Goal: Information Seeking & Learning: Learn about a topic

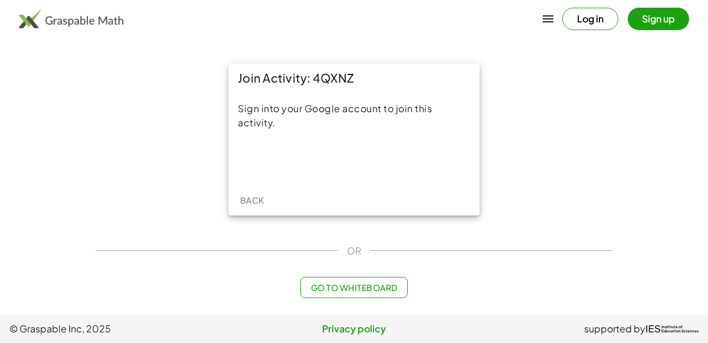
click at [648, 25] on button "Sign up" at bounding box center [657, 19] width 61 height 22
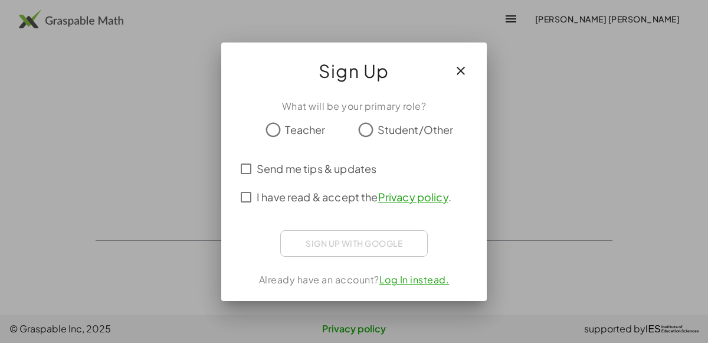
click at [451, 70] on button "button" at bounding box center [460, 71] width 28 height 28
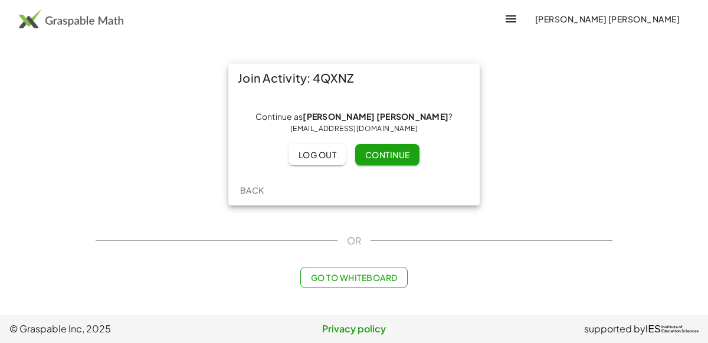
click at [376, 154] on span "Continue" at bounding box center [386, 154] width 45 height 11
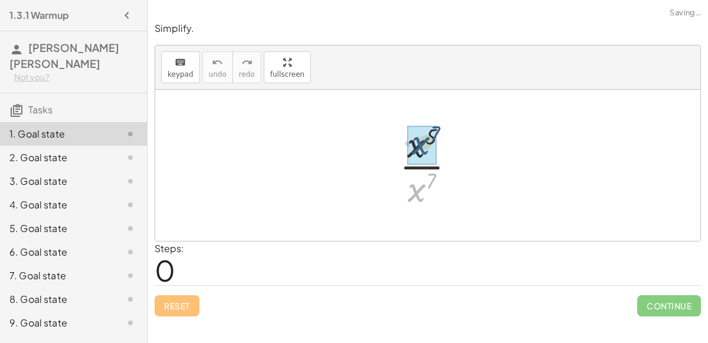
drag, startPoint x: 420, startPoint y: 190, endPoint x: 424, endPoint y: 143, distance: 47.3
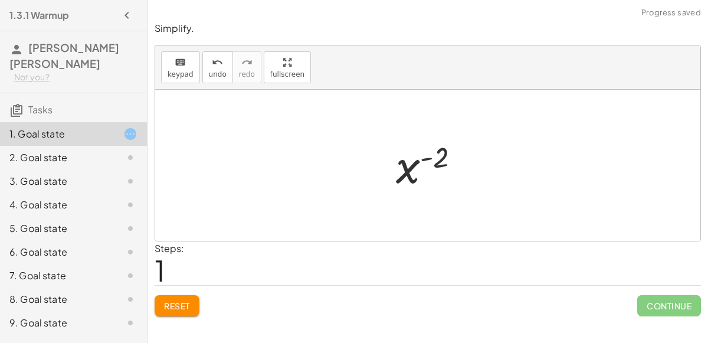
click at [415, 166] on div at bounding box center [433, 165] width 86 height 58
drag, startPoint x: 407, startPoint y: 170, endPoint x: 405, endPoint y: 211, distance: 41.3
click at [405, 211] on div "· x 5 · x 7 x ( + 5 − 7 ) x ( - 2 ) x ( ) - 2" at bounding box center [427, 165] width 545 height 151
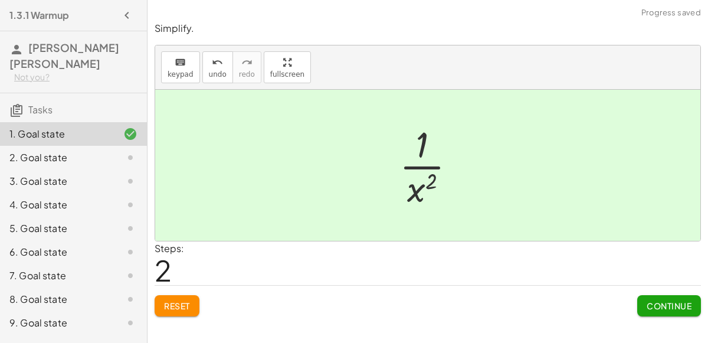
click at [637, 297] on button "Continue" at bounding box center [669, 305] width 64 height 21
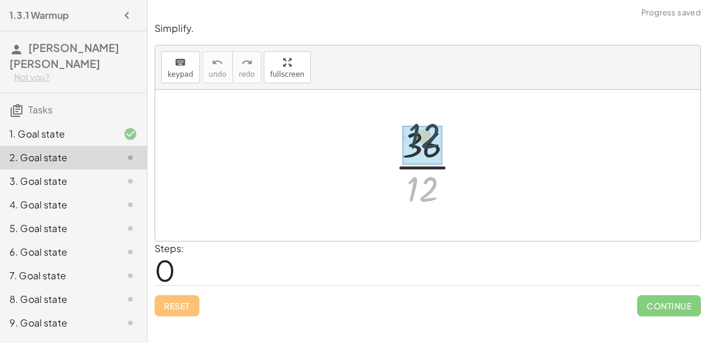
drag, startPoint x: 426, startPoint y: 188, endPoint x: 423, endPoint y: 135, distance: 52.6
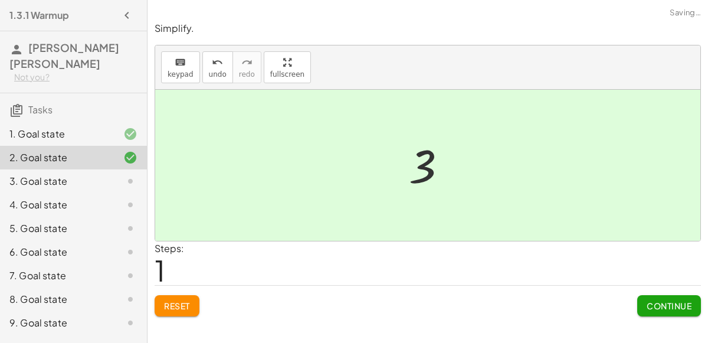
click at [648, 298] on button "Continue" at bounding box center [669, 305] width 64 height 21
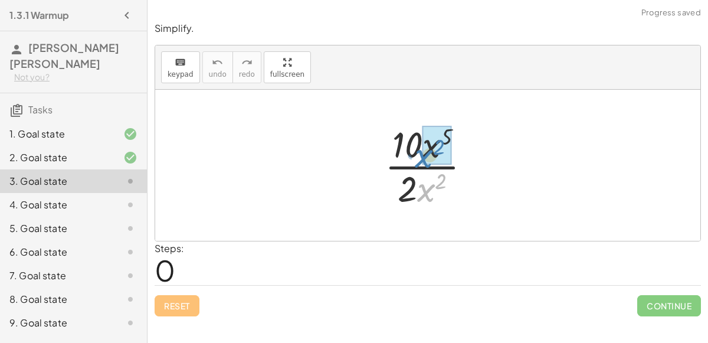
drag, startPoint x: 426, startPoint y: 190, endPoint x: 423, endPoint y: 156, distance: 33.7
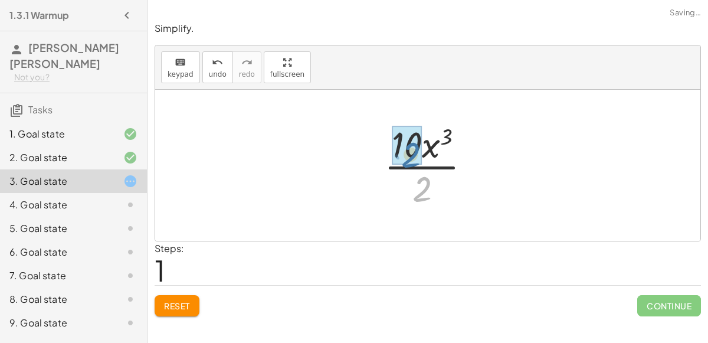
drag, startPoint x: 426, startPoint y: 193, endPoint x: 416, endPoint y: 159, distance: 35.6
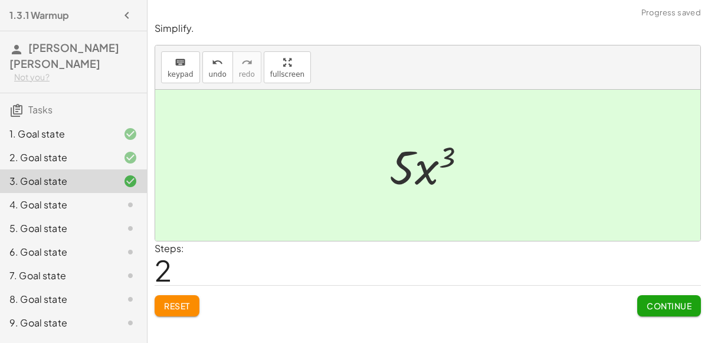
click at [648, 307] on span "Continue" at bounding box center [668, 305] width 45 height 11
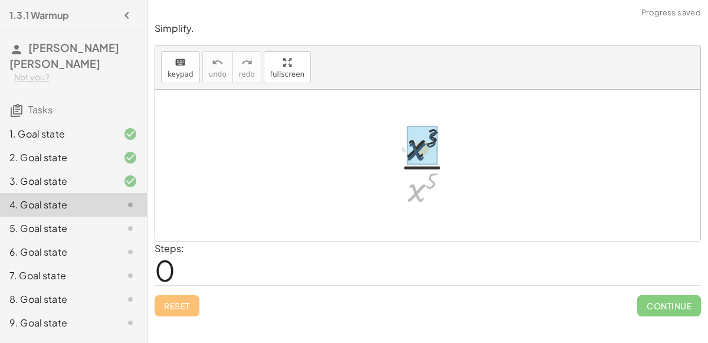
drag, startPoint x: 420, startPoint y: 187, endPoint x: 419, endPoint y: 141, distance: 46.0
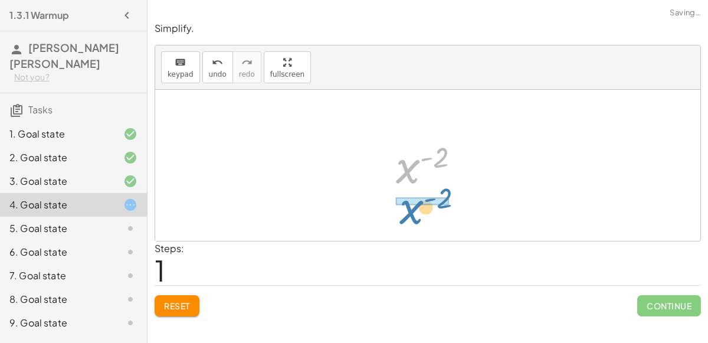
drag, startPoint x: 406, startPoint y: 166, endPoint x: 410, endPoint y: 212, distance: 46.1
click at [410, 212] on div "· x 3 · x 5 x ( + 3 − 5 ) x ( - 2 ) x ( ) - 2" at bounding box center [427, 165] width 545 height 151
drag, startPoint x: 413, startPoint y: 172, endPoint x: 414, endPoint y: 200, distance: 28.3
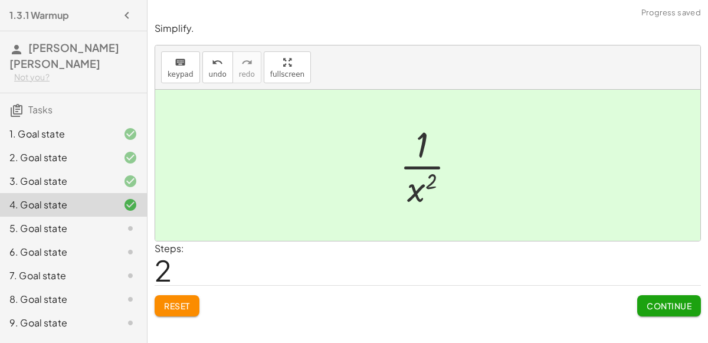
click at [648, 307] on span "Continue" at bounding box center [668, 305] width 45 height 11
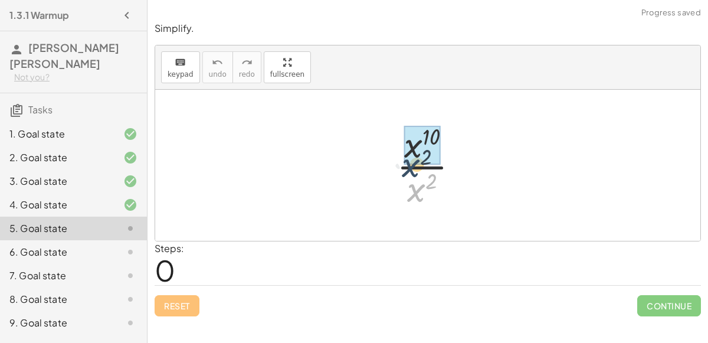
drag, startPoint x: 423, startPoint y: 192, endPoint x: 416, endPoint y: 163, distance: 29.6
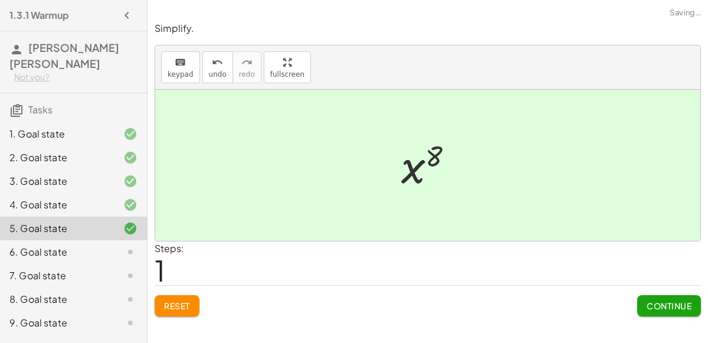
click at [646, 304] on span "Continue" at bounding box center [668, 305] width 45 height 11
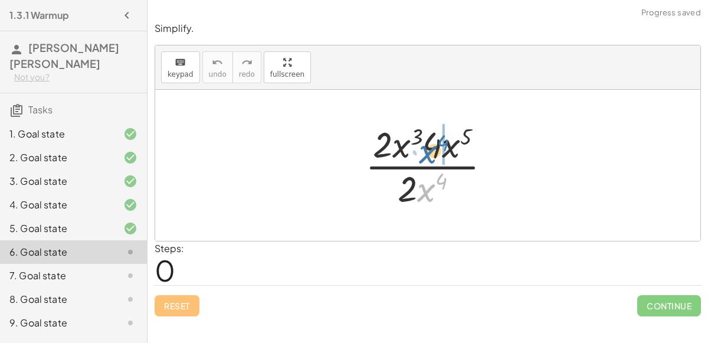
drag, startPoint x: 424, startPoint y: 192, endPoint x: 426, endPoint y: 152, distance: 39.5
click at [426, 152] on div at bounding box center [432, 165] width 147 height 91
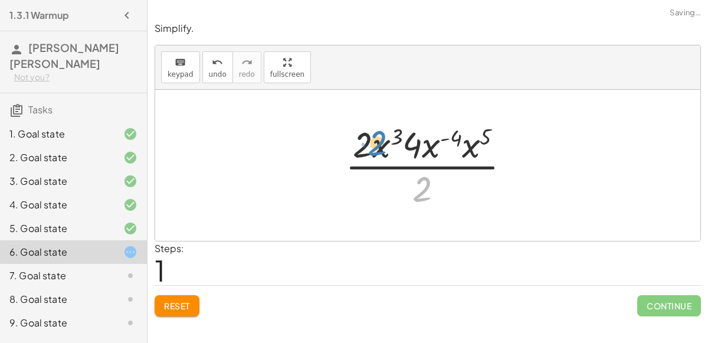
drag, startPoint x: 425, startPoint y: 188, endPoint x: 380, endPoint y: 143, distance: 63.8
click at [380, 143] on div at bounding box center [432, 165] width 186 height 91
drag, startPoint x: 430, startPoint y: 186, endPoint x: 424, endPoint y: 151, distance: 35.3
click at [424, 151] on div at bounding box center [432, 165] width 186 height 91
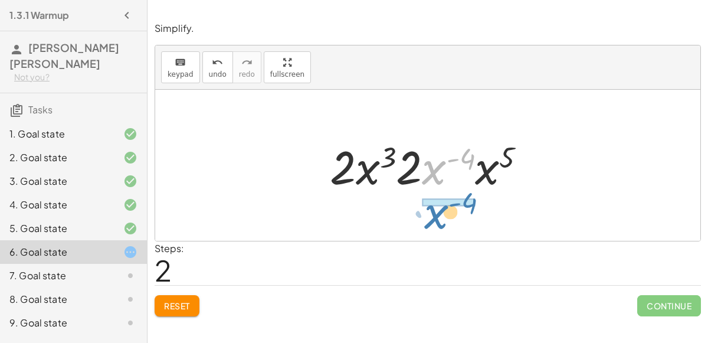
drag, startPoint x: 427, startPoint y: 176, endPoint x: 429, endPoint y: 221, distance: 44.9
click at [429, 221] on div "· 2 · x 3 · 4 · x 5 · 2 · x 4 · 2 · x 3 · 4 · x ( - 4 ) · x 5 · 2 · x ( - 4 ) ·…" at bounding box center [427, 165] width 545 height 151
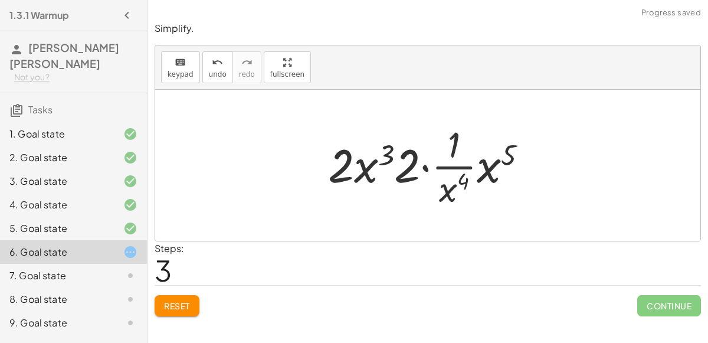
click at [418, 166] on div at bounding box center [432, 165] width 221 height 91
click at [424, 167] on div at bounding box center [432, 165] width 221 height 91
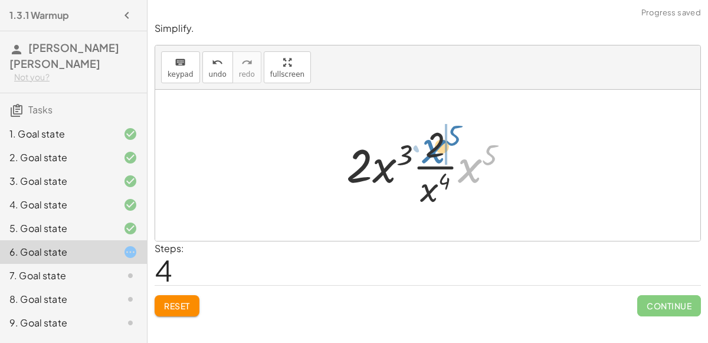
drag, startPoint x: 466, startPoint y: 169, endPoint x: 430, endPoint y: 150, distance: 40.6
click at [430, 150] on div at bounding box center [431, 165] width 183 height 91
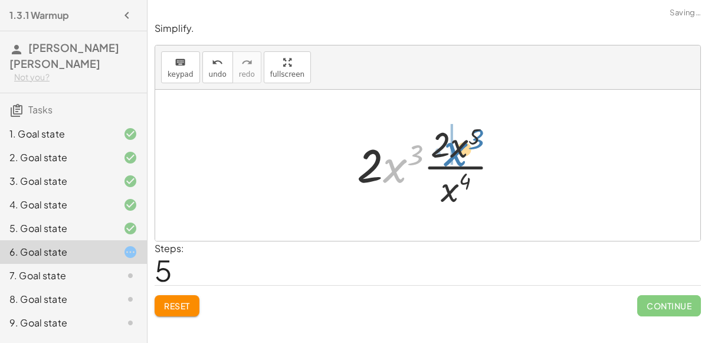
drag, startPoint x: 385, startPoint y: 167, endPoint x: 444, endPoint y: 150, distance: 61.6
click at [444, 150] on div at bounding box center [432, 165] width 163 height 91
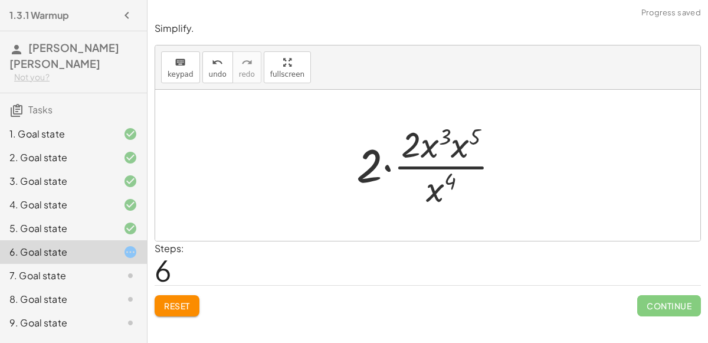
click at [390, 167] on div at bounding box center [432, 165] width 164 height 91
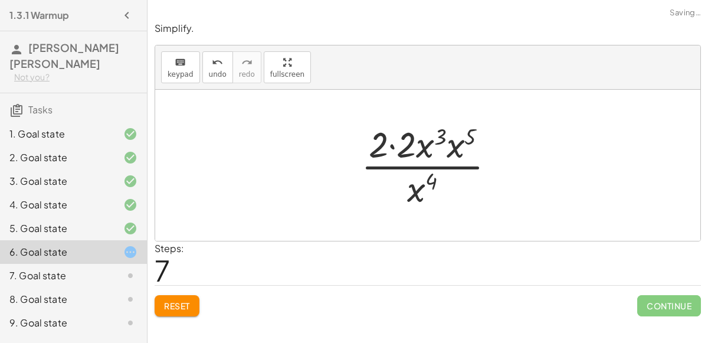
click at [394, 145] on div at bounding box center [432, 165] width 155 height 91
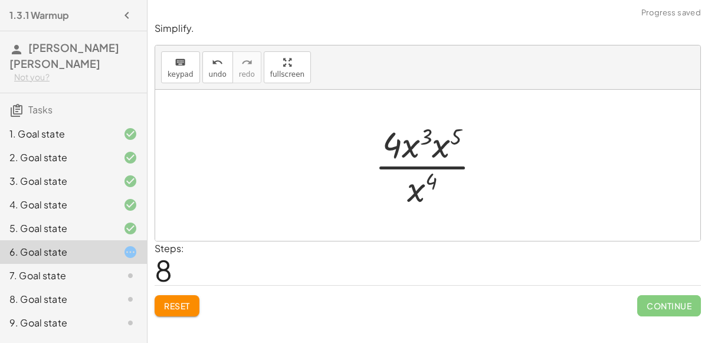
click at [440, 149] on div at bounding box center [432, 165] width 127 height 91
click at [439, 139] on div at bounding box center [432, 165] width 129 height 91
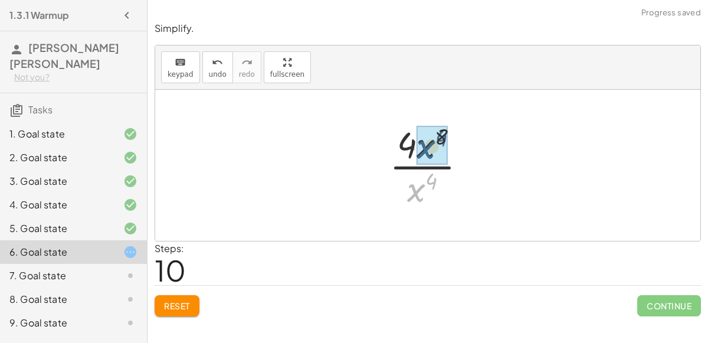
drag, startPoint x: 412, startPoint y: 192, endPoint x: 422, endPoint y: 147, distance: 45.8
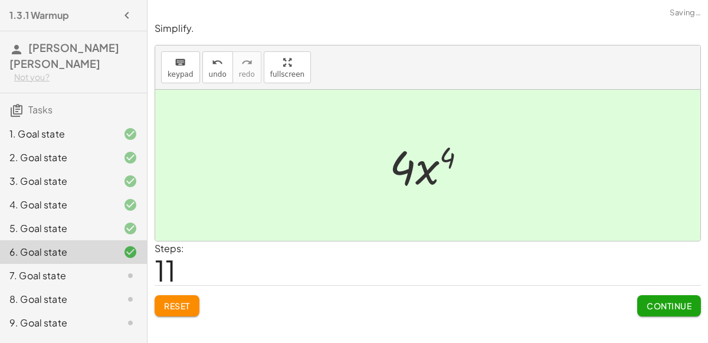
click at [648, 300] on span "Continue" at bounding box center [668, 305] width 45 height 11
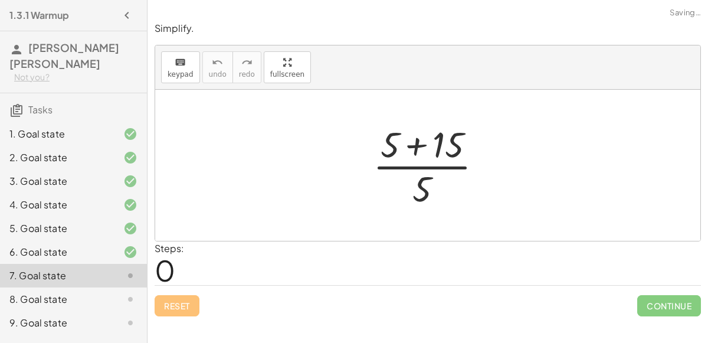
click at [414, 146] on div at bounding box center [432, 165] width 131 height 91
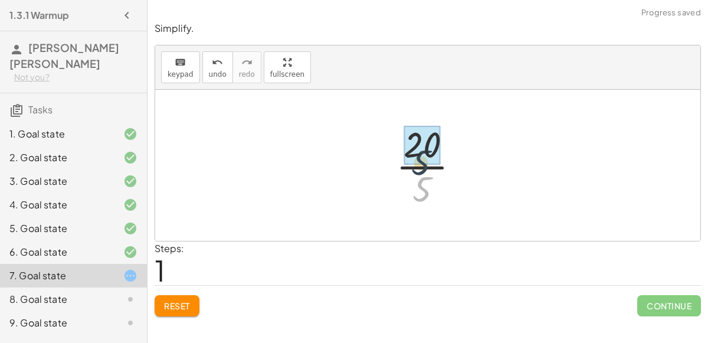
drag, startPoint x: 424, startPoint y: 189, endPoint x: 421, endPoint y: 157, distance: 31.4
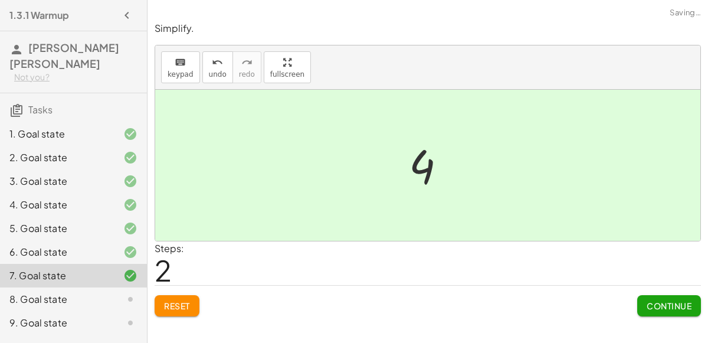
click at [648, 304] on span "Continue" at bounding box center [668, 305] width 45 height 11
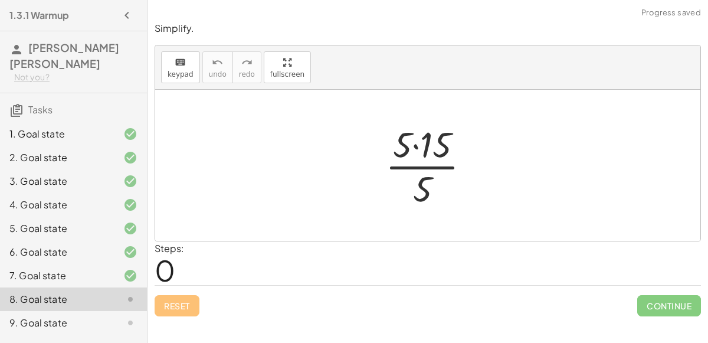
click at [417, 147] on div at bounding box center [432, 165] width 106 height 91
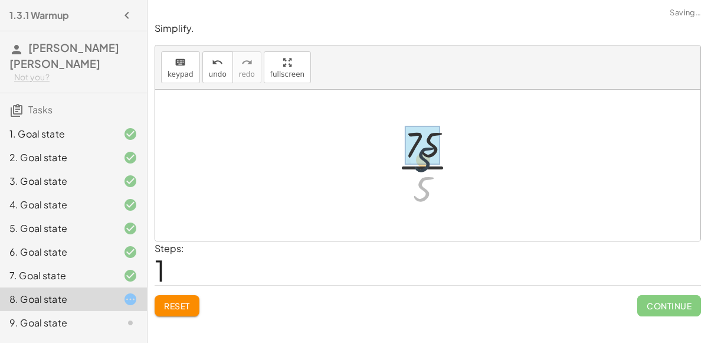
drag, startPoint x: 425, startPoint y: 179, endPoint x: 422, endPoint y: 140, distance: 39.0
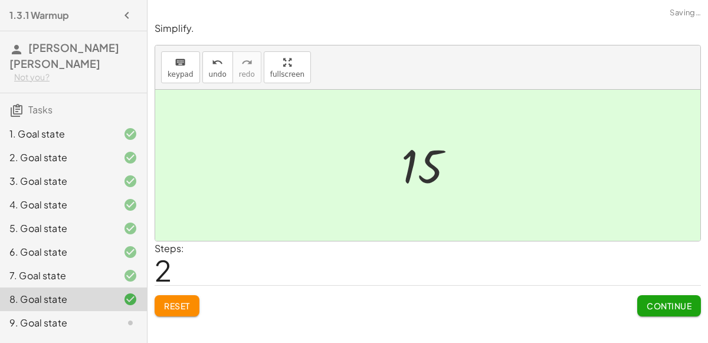
click at [648, 304] on span "Continue" at bounding box center [668, 305] width 45 height 11
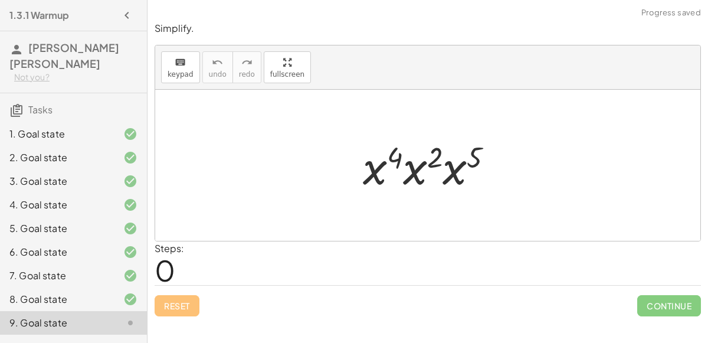
click at [394, 163] on div at bounding box center [433, 165] width 152 height 61
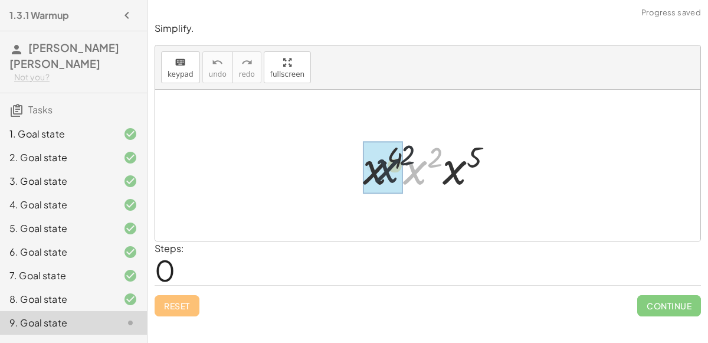
drag, startPoint x: 415, startPoint y: 175, endPoint x: 384, endPoint y: 172, distance: 30.2
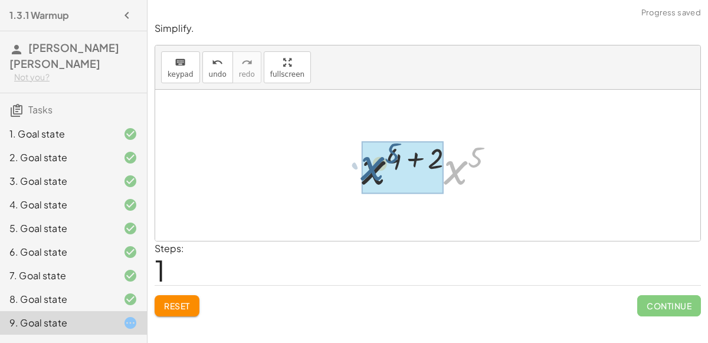
drag, startPoint x: 455, startPoint y: 175, endPoint x: 371, endPoint y: 171, distance: 83.2
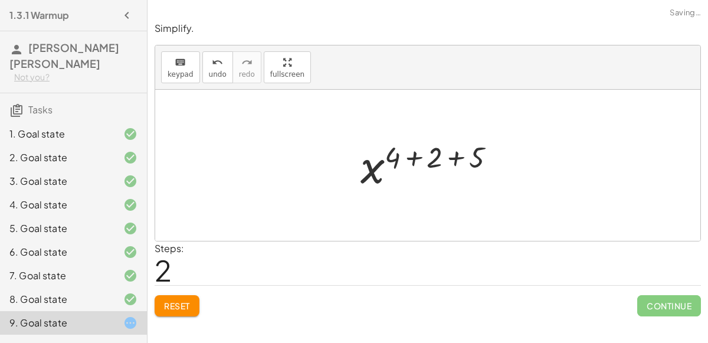
click at [413, 155] on div at bounding box center [432, 165] width 156 height 58
click at [412, 158] on div at bounding box center [432, 165] width 114 height 58
click at [439, 159] on div at bounding box center [432, 165] width 114 height 58
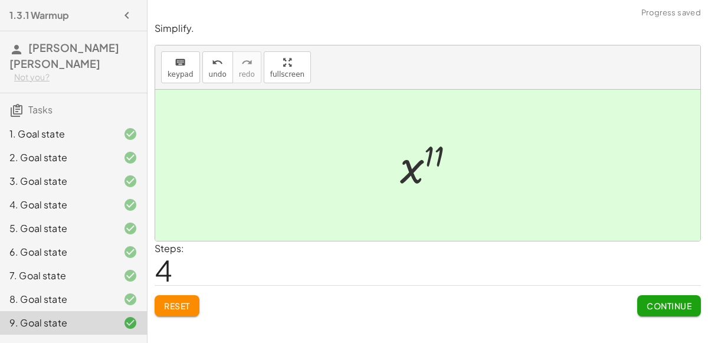
click at [648, 301] on span "Continue" at bounding box center [668, 305] width 45 height 11
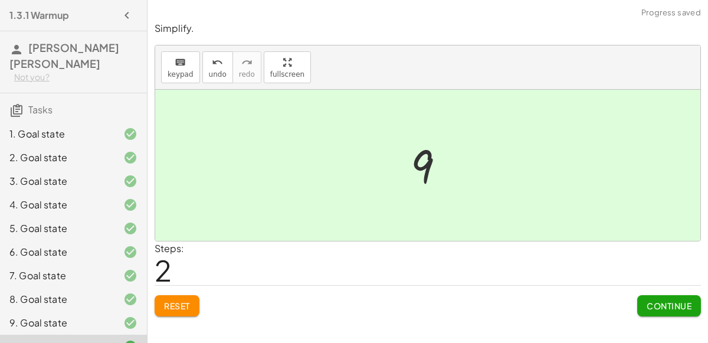
click at [648, 303] on span "Continue" at bounding box center [668, 305] width 45 height 11
click at [648, 314] on button "Continue" at bounding box center [669, 305] width 64 height 21
click at [648, 304] on span "Continue" at bounding box center [668, 305] width 45 height 11
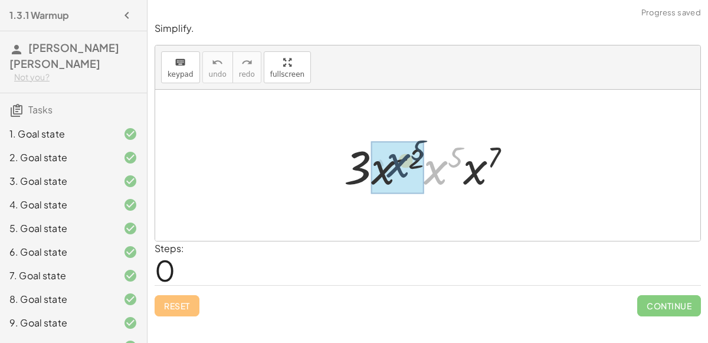
drag, startPoint x: 427, startPoint y: 179, endPoint x: 387, endPoint y: 172, distance: 40.6
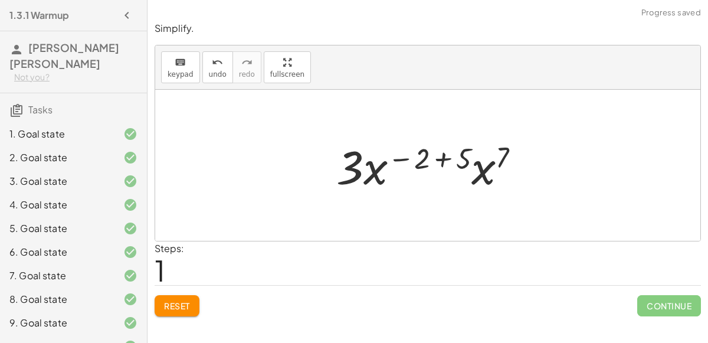
click at [443, 156] on div at bounding box center [432, 165] width 205 height 61
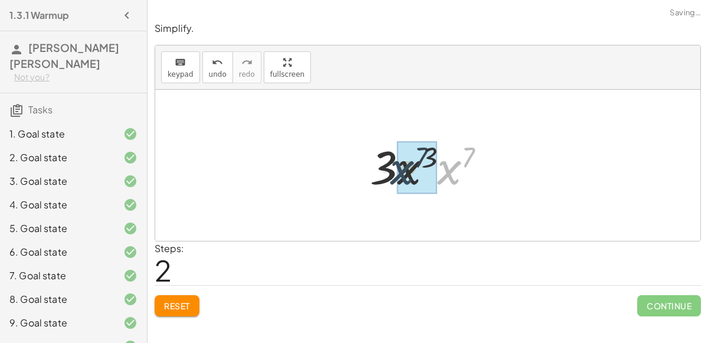
drag, startPoint x: 434, startPoint y: 174, endPoint x: 386, endPoint y: 173, distance: 47.8
click at [386, 173] on div at bounding box center [432, 165] width 137 height 61
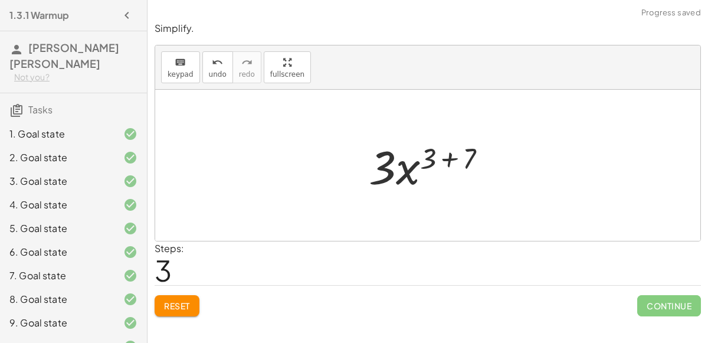
click at [452, 162] on div at bounding box center [432, 165] width 139 height 61
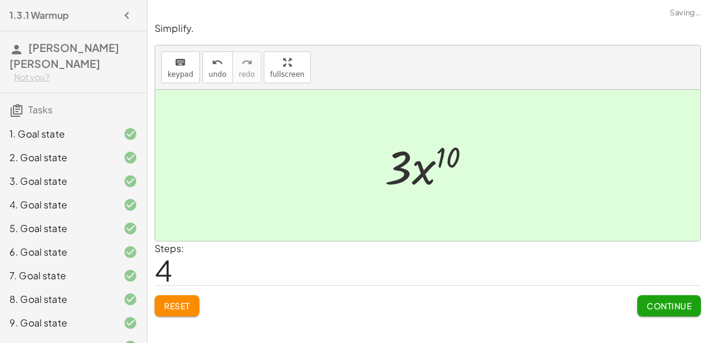
click at [648, 302] on span "Continue" at bounding box center [668, 305] width 45 height 11
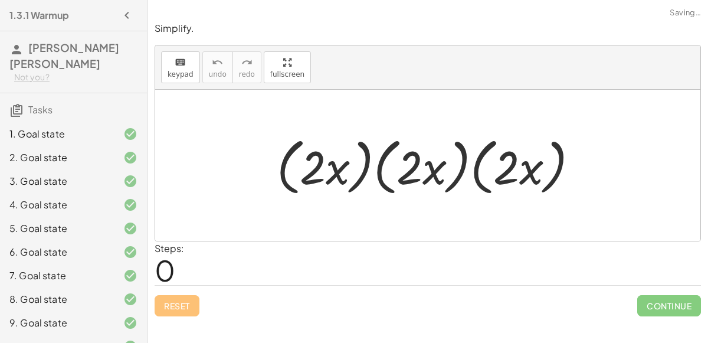
click at [420, 162] on div at bounding box center [432, 165] width 323 height 68
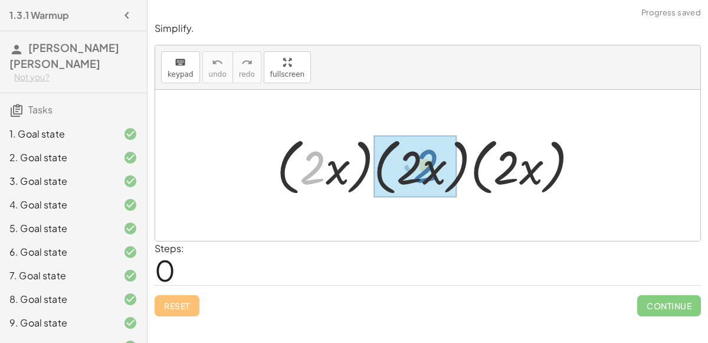
drag, startPoint x: 315, startPoint y: 173, endPoint x: 427, endPoint y: 170, distance: 112.1
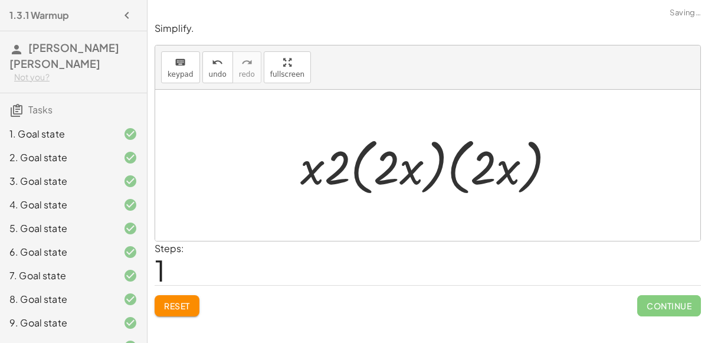
click at [374, 173] on div at bounding box center [432, 165] width 276 height 68
drag, startPoint x: 330, startPoint y: 167, endPoint x: 396, endPoint y: 173, distance: 66.9
click at [396, 173] on div at bounding box center [432, 165] width 276 height 68
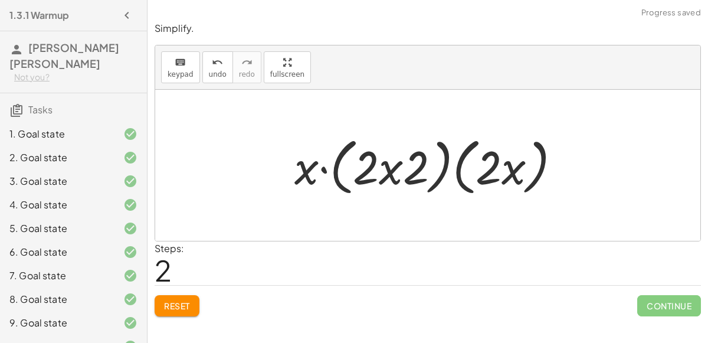
click at [195, 305] on button "Reset" at bounding box center [176, 305] width 45 height 21
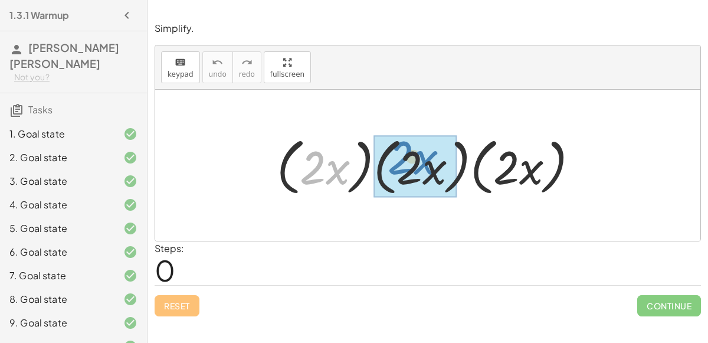
drag, startPoint x: 315, startPoint y: 162, endPoint x: 405, endPoint y: 153, distance: 90.1
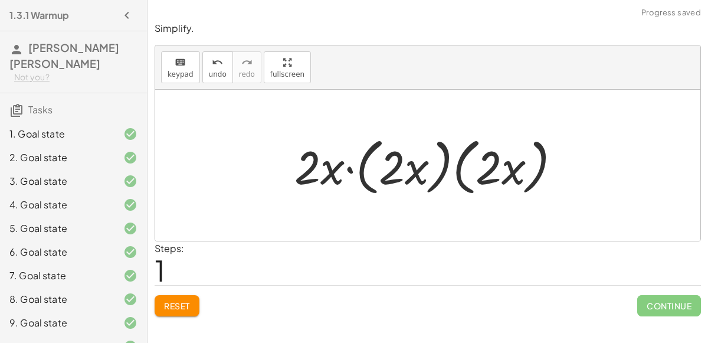
click at [350, 169] on div at bounding box center [431, 165] width 287 height 68
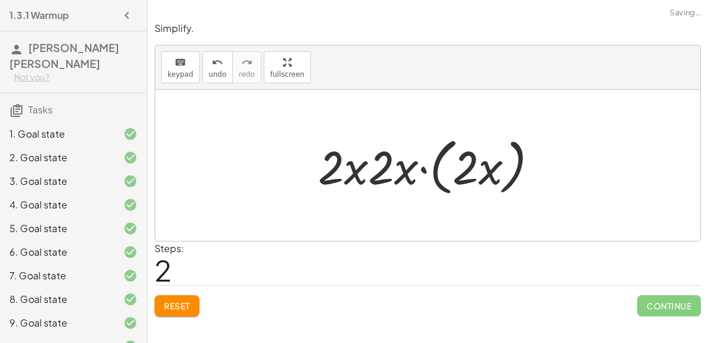
click at [422, 169] on div at bounding box center [432, 165] width 241 height 68
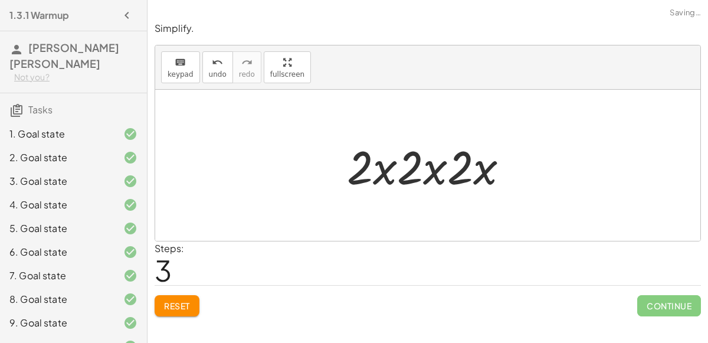
click at [391, 172] on div at bounding box center [432, 165] width 183 height 61
click at [374, 167] on div at bounding box center [432, 165] width 183 height 61
click at [417, 169] on div at bounding box center [432, 165] width 183 height 61
click at [420, 172] on div at bounding box center [432, 165] width 183 height 61
click at [202, 64] on button "undo undo" at bounding box center [217, 67] width 31 height 32
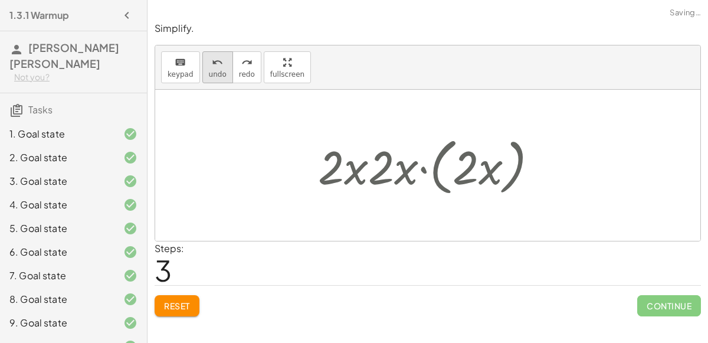
click at [202, 64] on button "undo undo" at bounding box center [217, 67] width 31 height 32
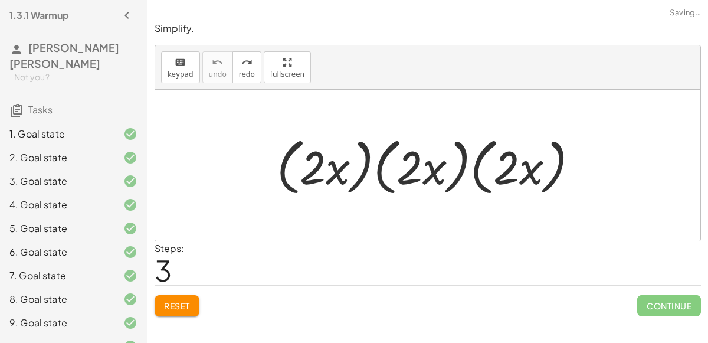
click at [369, 159] on div at bounding box center [432, 165] width 323 height 68
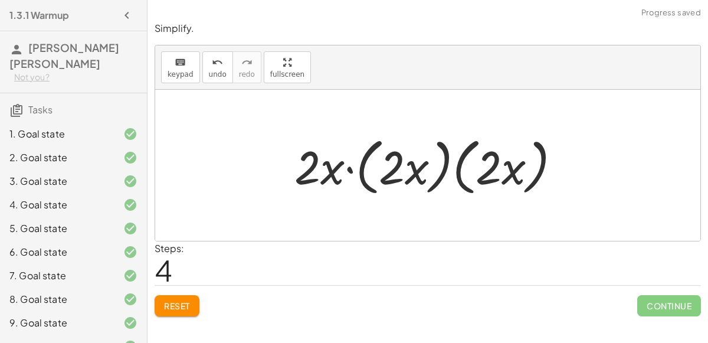
click at [373, 144] on div at bounding box center [431, 165] width 287 height 68
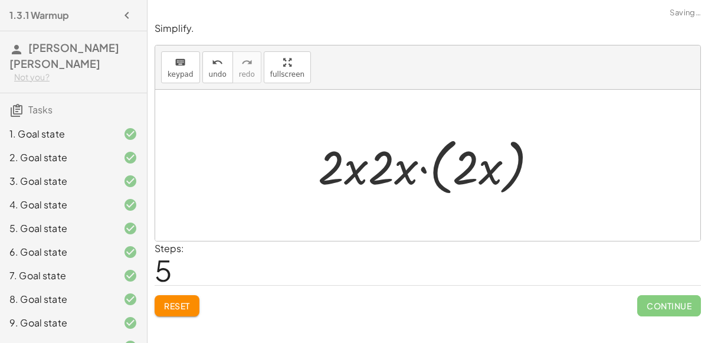
click at [435, 165] on div at bounding box center [432, 165] width 241 height 68
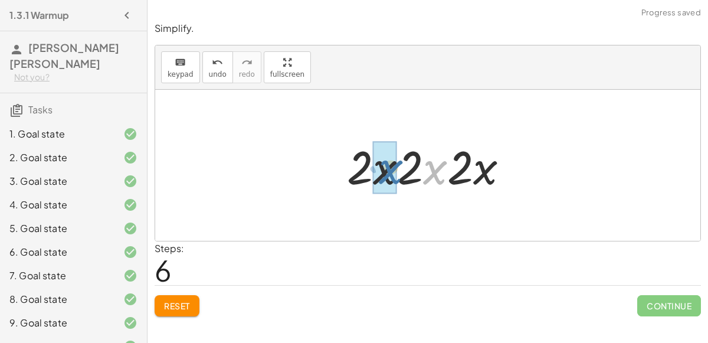
drag, startPoint x: 425, startPoint y: 170, endPoint x: 380, endPoint y: 169, distance: 44.8
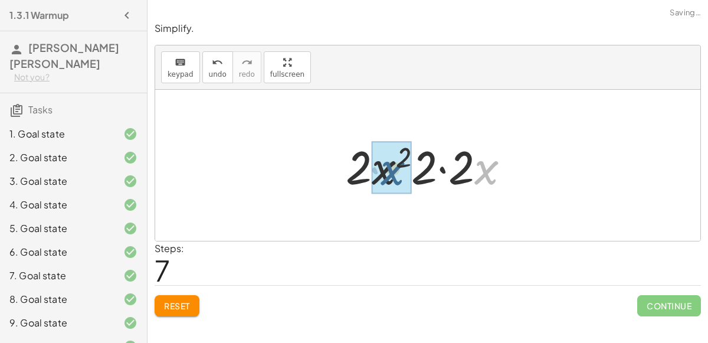
drag, startPoint x: 481, startPoint y: 174, endPoint x: 386, endPoint y: 174, distance: 95.5
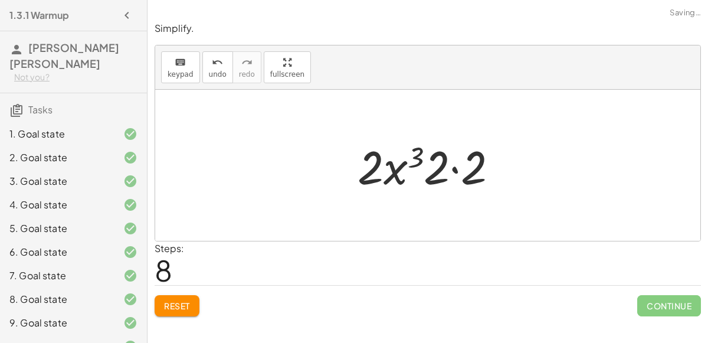
click at [453, 169] on div at bounding box center [432, 165] width 162 height 61
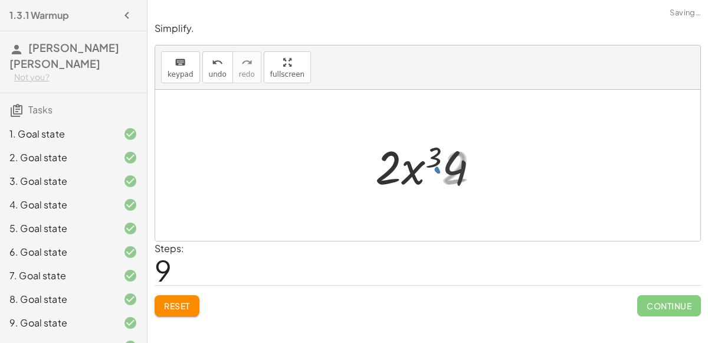
click at [424, 157] on div at bounding box center [432, 165] width 125 height 61
drag, startPoint x: 457, startPoint y: 169, endPoint x: 389, endPoint y: 173, distance: 68.5
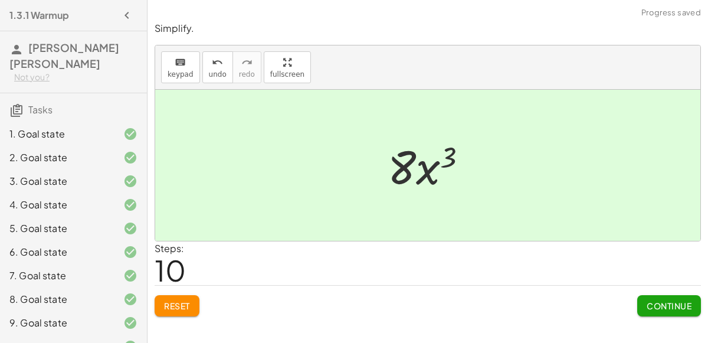
click at [648, 303] on span "Continue" at bounding box center [668, 305] width 45 height 11
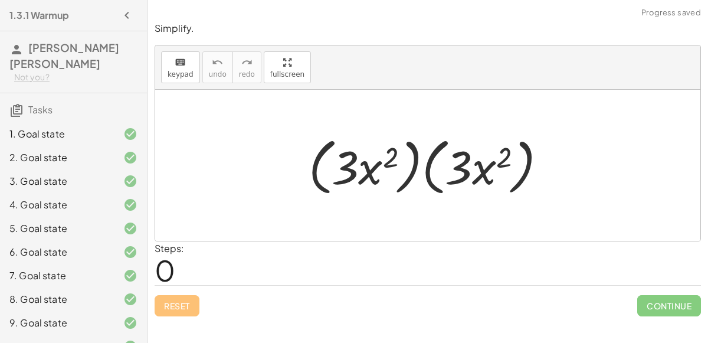
click at [403, 186] on div at bounding box center [432, 165] width 259 height 68
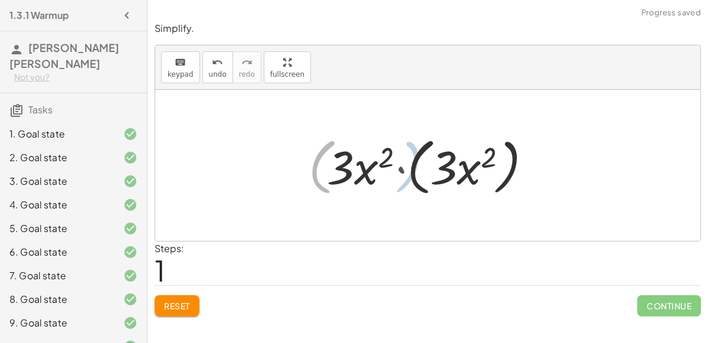
click at [420, 185] on div at bounding box center [431, 165] width 223 height 68
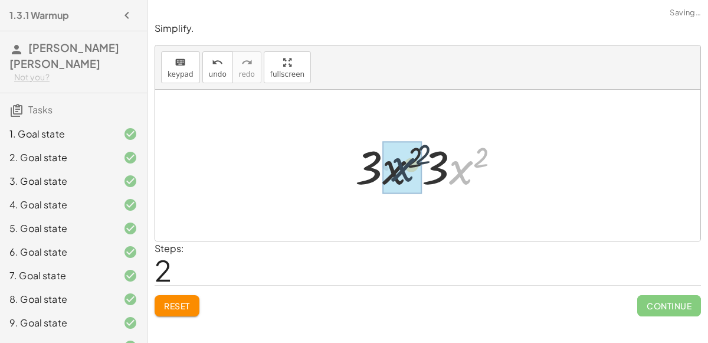
drag, startPoint x: 462, startPoint y: 175, endPoint x: 397, endPoint y: 173, distance: 64.3
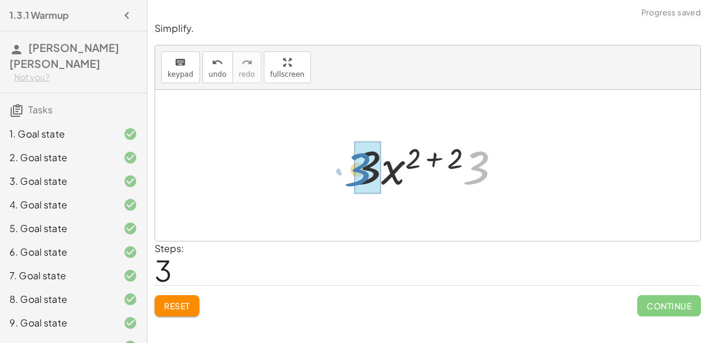
drag, startPoint x: 476, startPoint y: 172, endPoint x: 359, endPoint y: 173, distance: 117.9
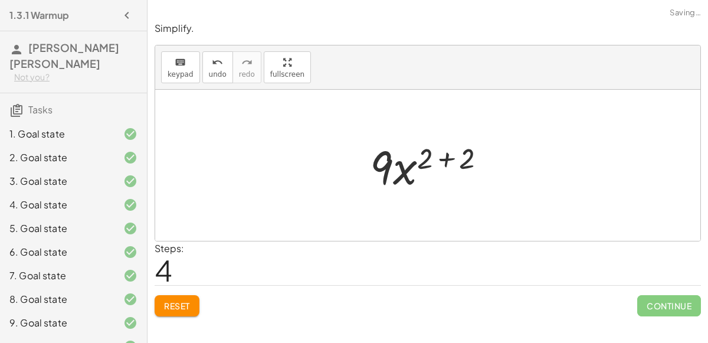
click at [451, 155] on div at bounding box center [432, 165] width 137 height 61
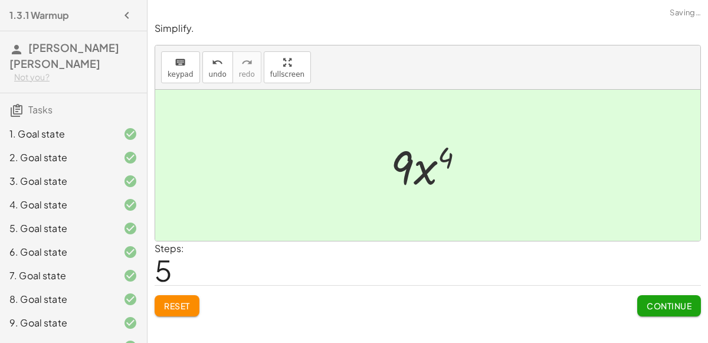
click at [648, 305] on span "Continue" at bounding box center [668, 305] width 45 height 11
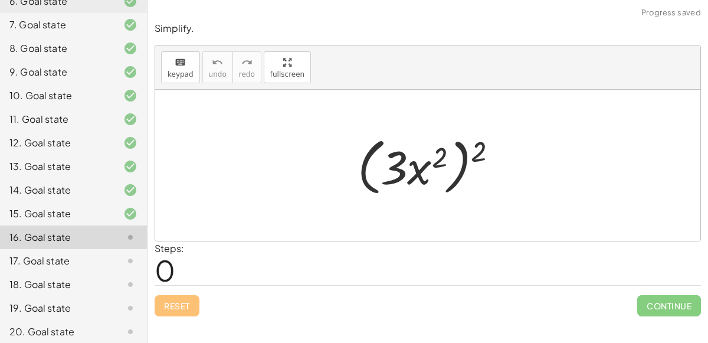
scroll to position [264, 0]
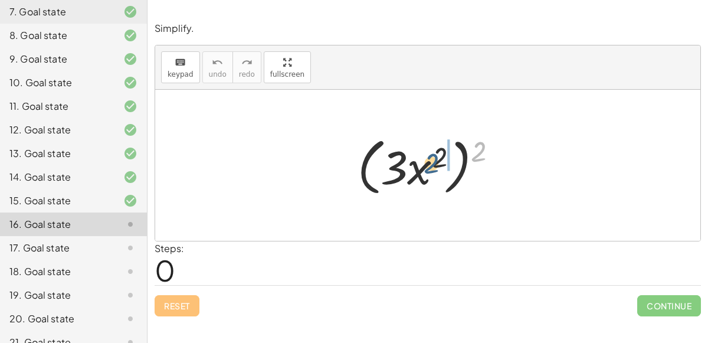
drag, startPoint x: 477, startPoint y: 158, endPoint x: 430, endPoint y: 170, distance: 48.6
click at [430, 170] on div at bounding box center [432, 165] width 162 height 68
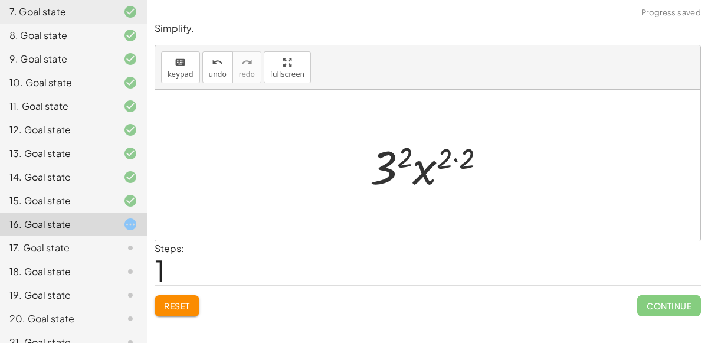
click at [452, 155] on div at bounding box center [432, 165] width 137 height 61
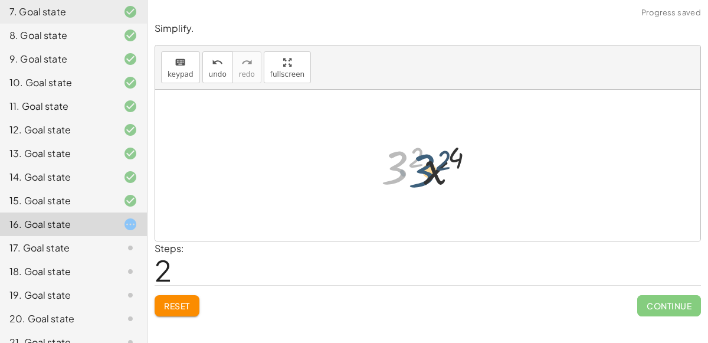
drag, startPoint x: 397, startPoint y: 174, endPoint x: 422, endPoint y: 174, distance: 24.8
click at [422, 174] on div at bounding box center [432, 165] width 115 height 61
drag, startPoint x: 420, startPoint y: 153, endPoint x: 408, endPoint y: 166, distance: 17.9
click at [408, 166] on div at bounding box center [432, 165] width 115 height 61
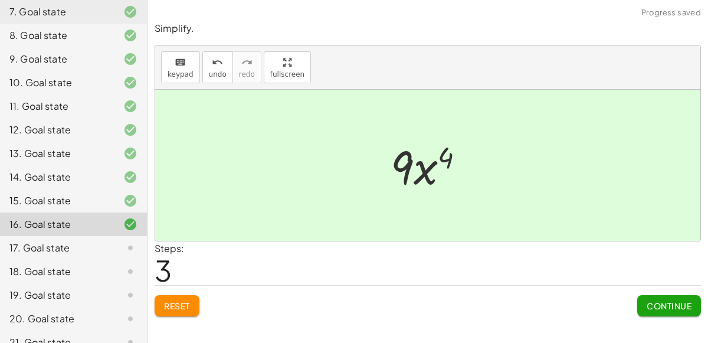
click at [648, 303] on span "Continue" at bounding box center [668, 305] width 45 height 11
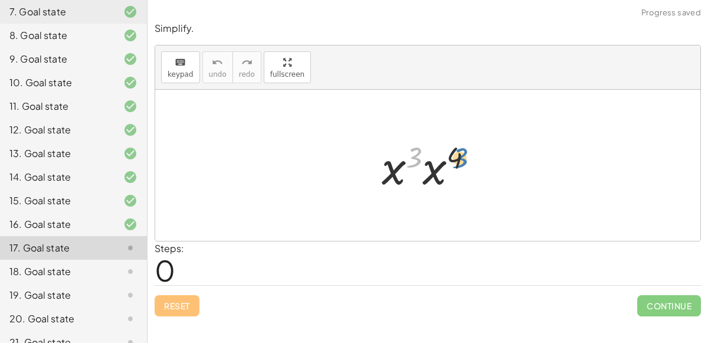
drag, startPoint x: 412, startPoint y: 157, endPoint x: 458, endPoint y: 158, distance: 46.0
click at [458, 158] on div at bounding box center [432, 165] width 113 height 61
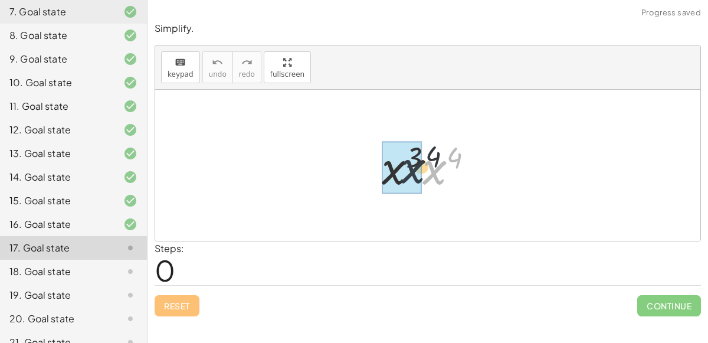
drag, startPoint x: 435, startPoint y: 175, endPoint x: 408, endPoint y: 172, distance: 26.7
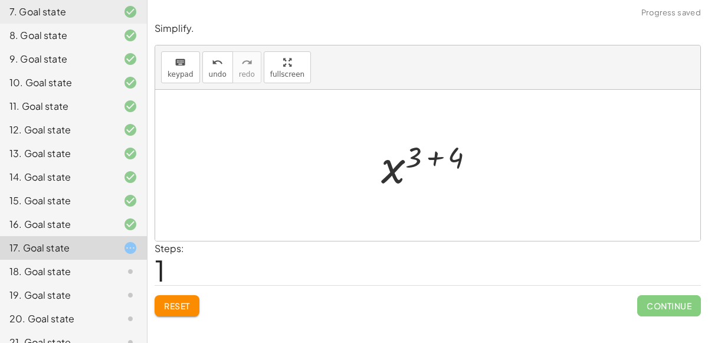
click at [431, 157] on div at bounding box center [432, 165] width 115 height 58
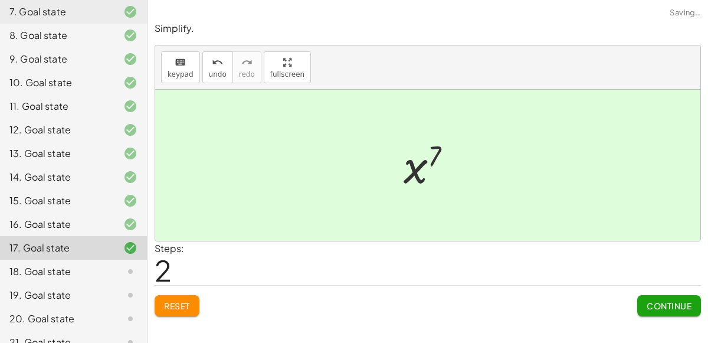
click at [648, 308] on button "Continue" at bounding box center [669, 305] width 64 height 21
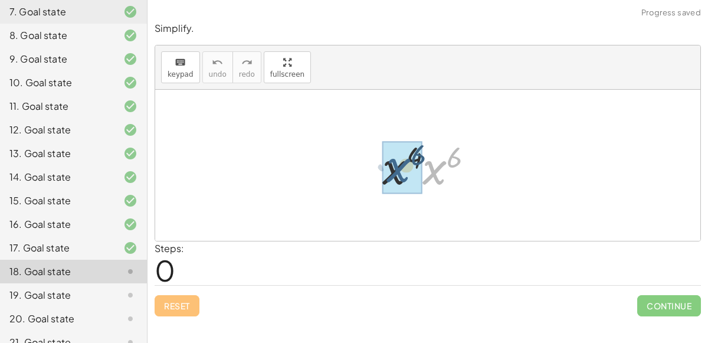
drag, startPoint x: 435, startPoint y: 171, endPoint x: 399, endPoint y: 170, distance: 35.4
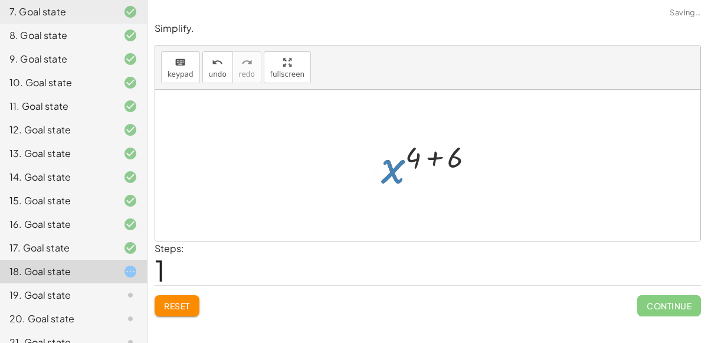
click at [435, 152] on div at bounding box center [432, 165] width 114 height 58
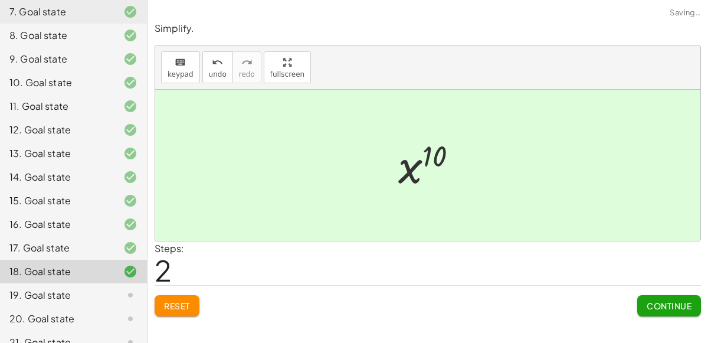
click at [646, 304] on span "Continue" at bounding box center [668, 305] width 45 height 11
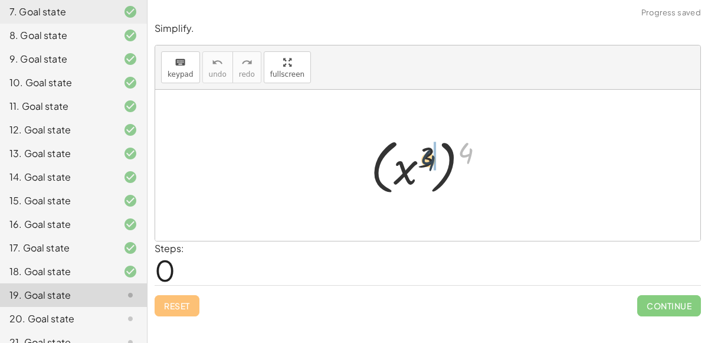
drag, startPoint x: 461, startPoint y: 160, endPoint x: 414, endPoint y: 162, distance: 47.2
click at [414, 162] on div at bounding box center [431, 165] width 135 height 65
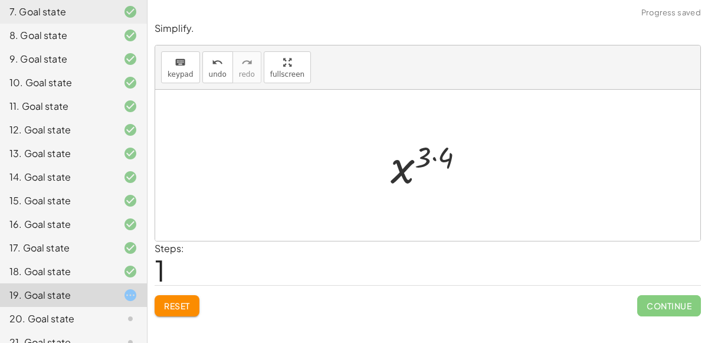
click at [438, 158] on div at bounding box center [431, 165] width 95 height 58
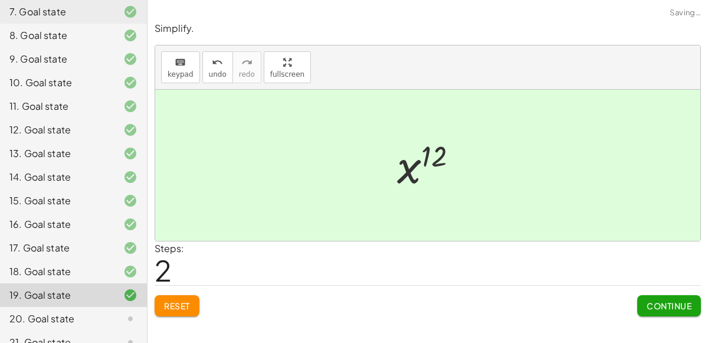
click at [648, 309] on button "Continue" at bounding box center [669, 305] width 64 height 21
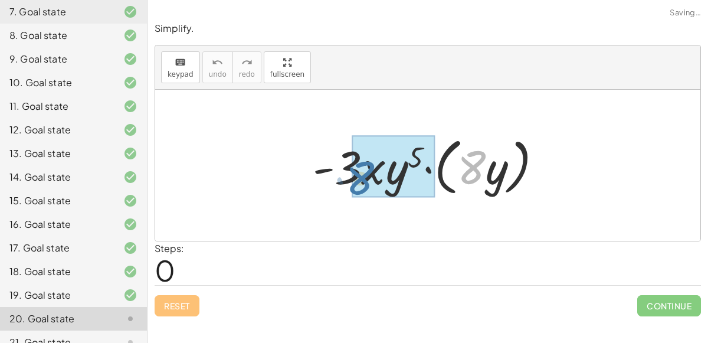
drag, startPoint x: 476, startPoint y: 166, endPoint x: 367, endPoint y: 173, distance: 109.3
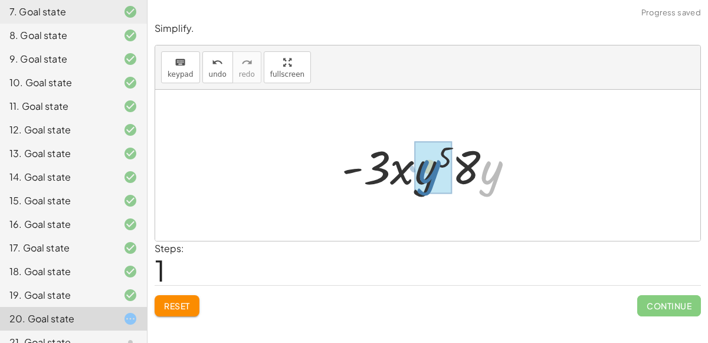
drag, startPoint x: 494, startPoint y: 183, endPoint x: 433, endPoint y: 182, distance: 61.3
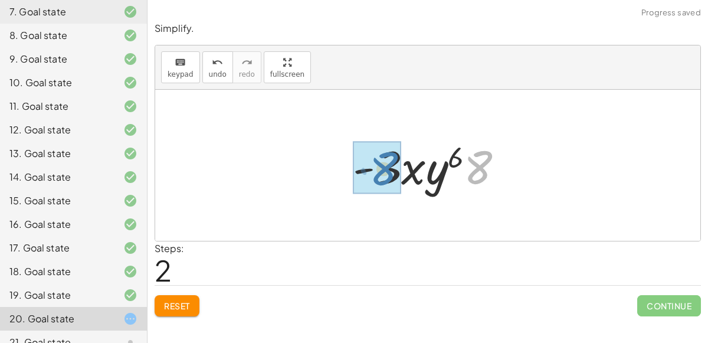
drag, startPoint x: 484, startPoint y: 172, endPoint x: 390, endPoint y: 172, distance: 94.4
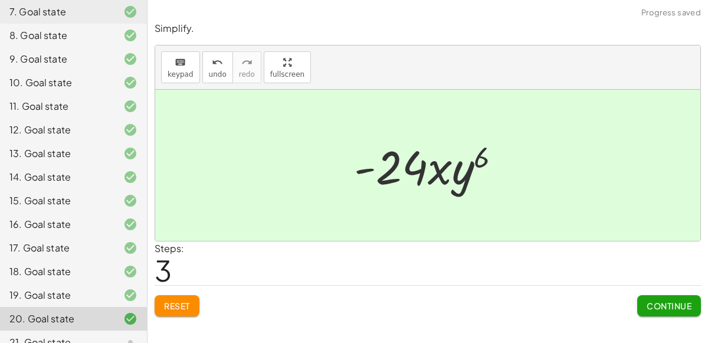
click at [648, 309] on button "Continue" at bounding box center [669, 305] width 64 height 21
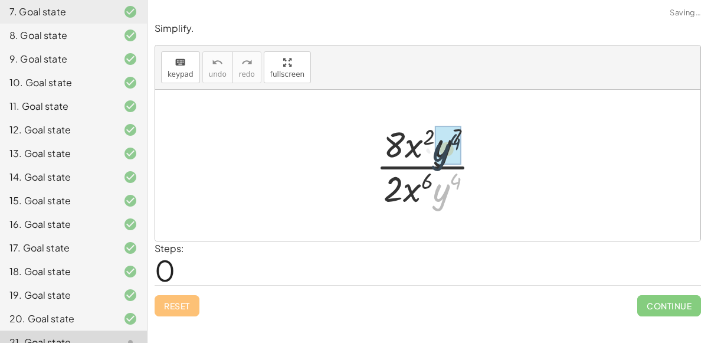
drag, startPoint x: 445, startPoint y: 200, endPoint x: 444, endPoint y: 156, distance: 44.2
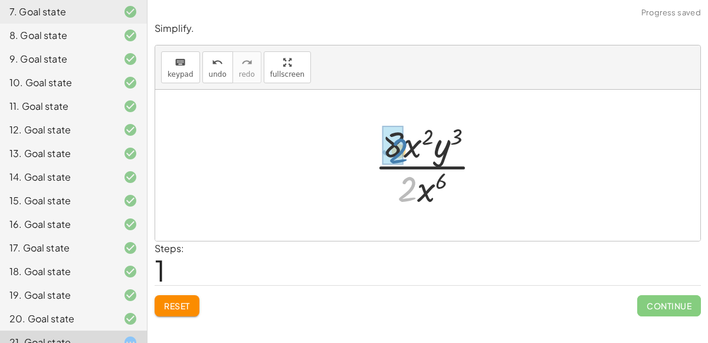
drag, startPoint x: 415, startPoint y: 196, endPoint x: 405, endPoint y: 159, distance: 38.5
click at [405, 159] on div at bounding box center [432, 165] width 127 height 91
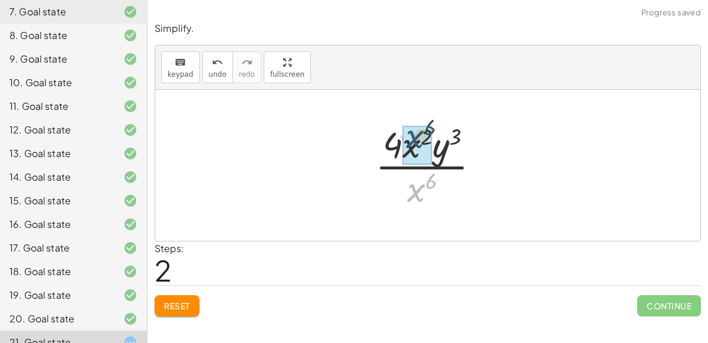
drag, startPoint x: 417, startPoint y: 193, endPoint x: 415, endPoint y: 139, distance: 53.7
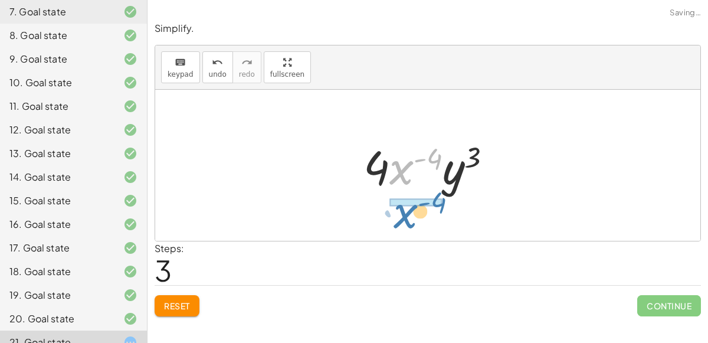
drag, startPoint x: 409, startPoint y: 162, endPoint x: 413, endPoint y: 205, distance: 42.7
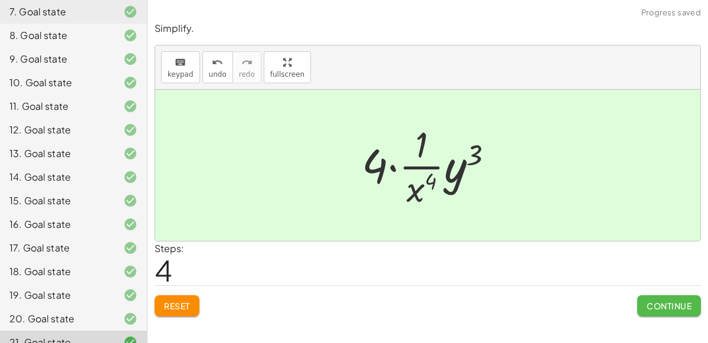
click at [648, 297] on button "Continue" at bounding box center [669, 305] width 64 height 21
